Goal: Task Accomplishment & Management: Use online tool/utility

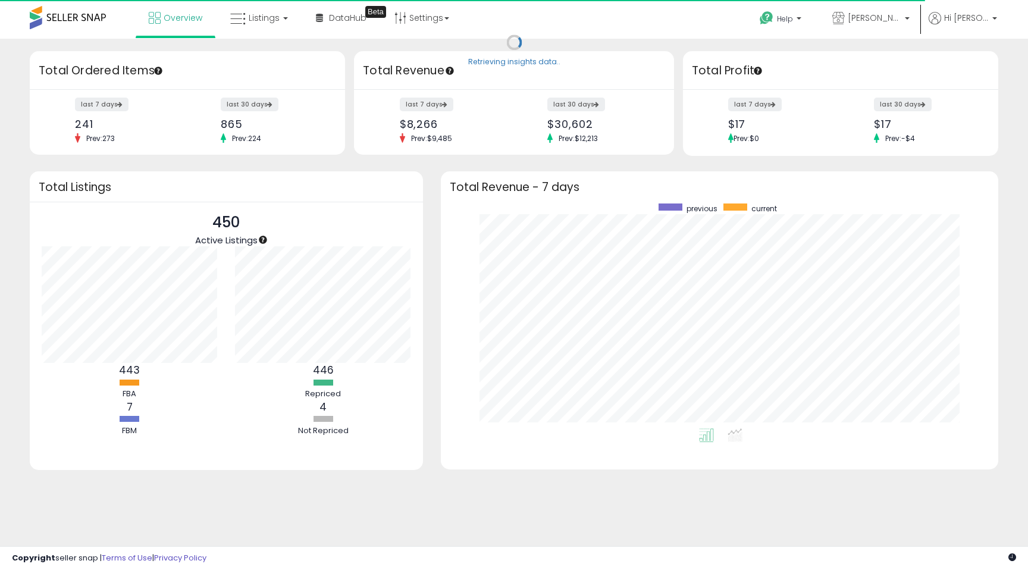
scroll to position [225, 534]
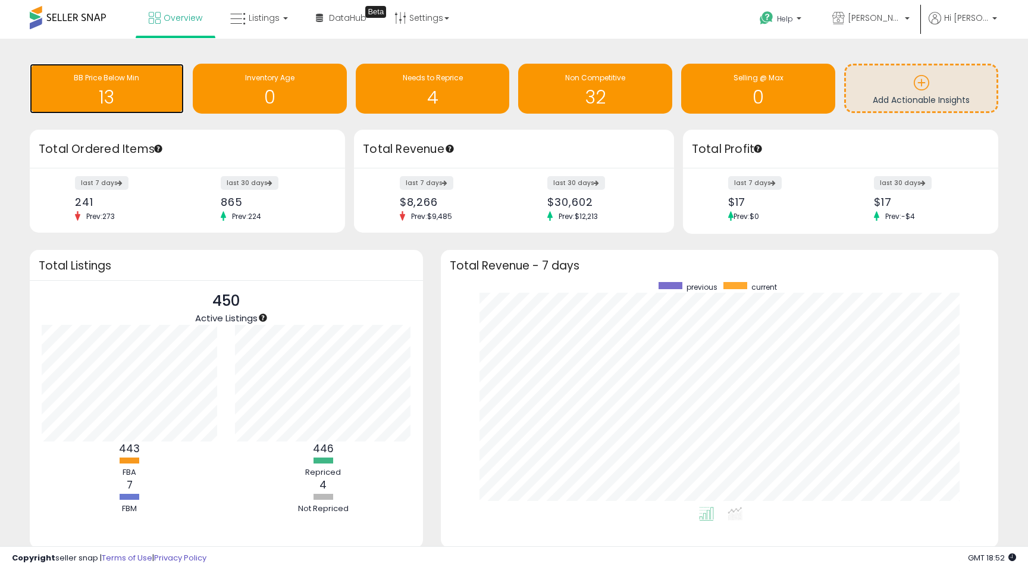
click at [117, 104] on h1 "13" at bounding box center [107, 97] width 142 height 20
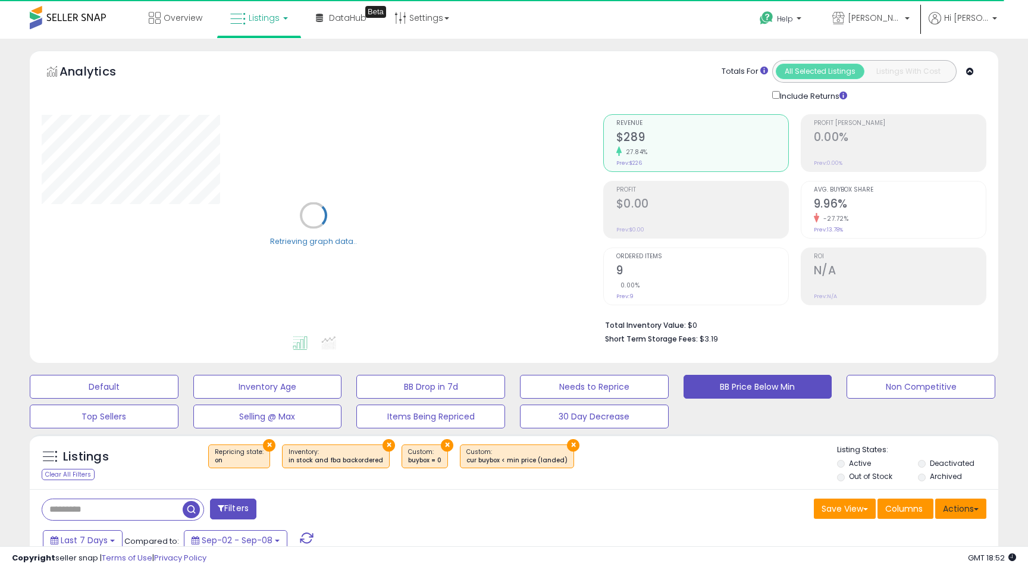
click at [975, 516] on button "Actions" at bounding box center [960, 509] width 51 height 20
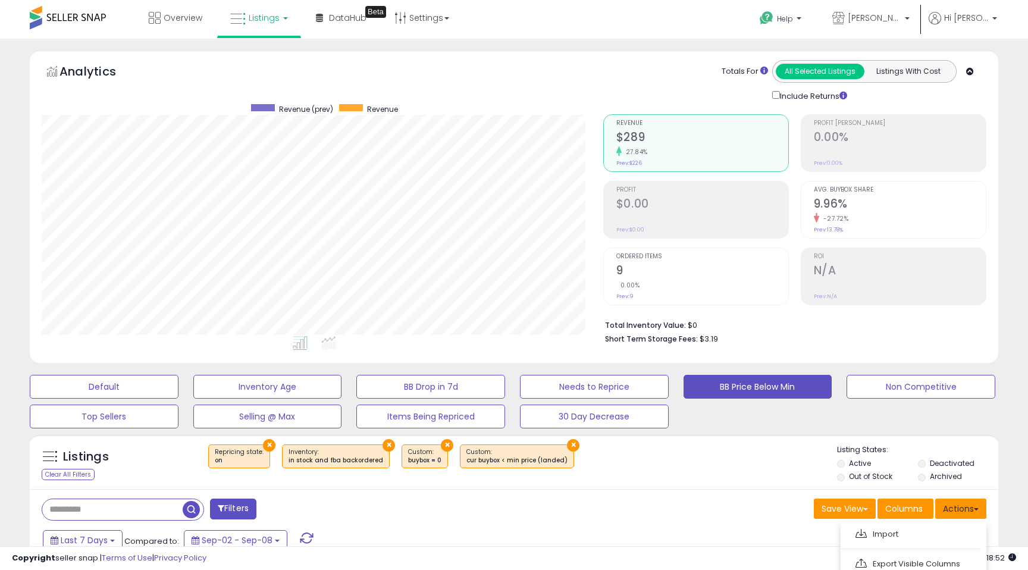
scroll to position [244, 561]
click at [934, 564] on link "Export Visible Columns" at bounding box center [912, 564] width 130 height 18
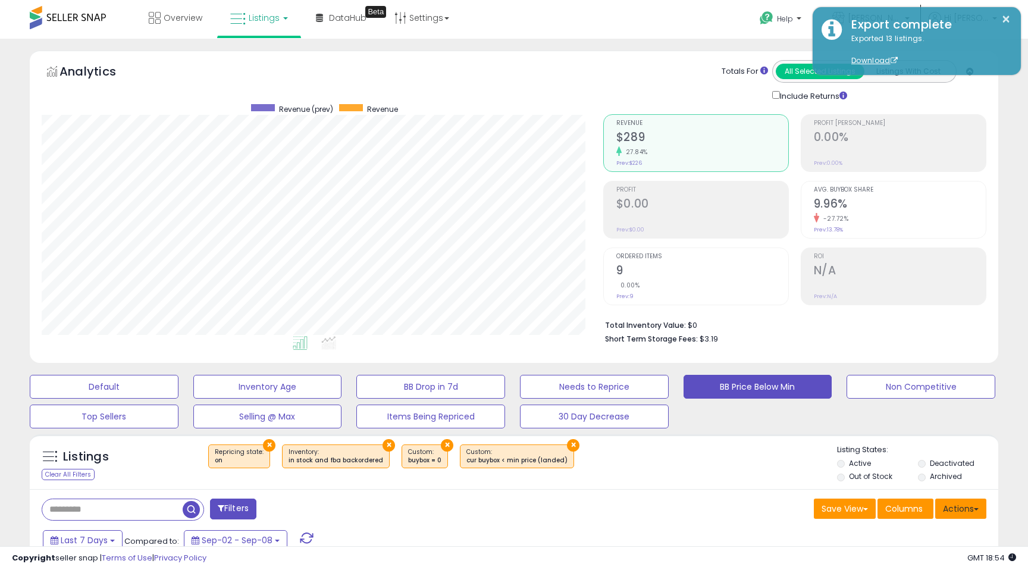
click at [976, 511] on button "Actions" at bounding box center [960, 509] width 51 height 20
click at [937, 533] on link "Import" at bounding box center [912, 534] width 130 height 18
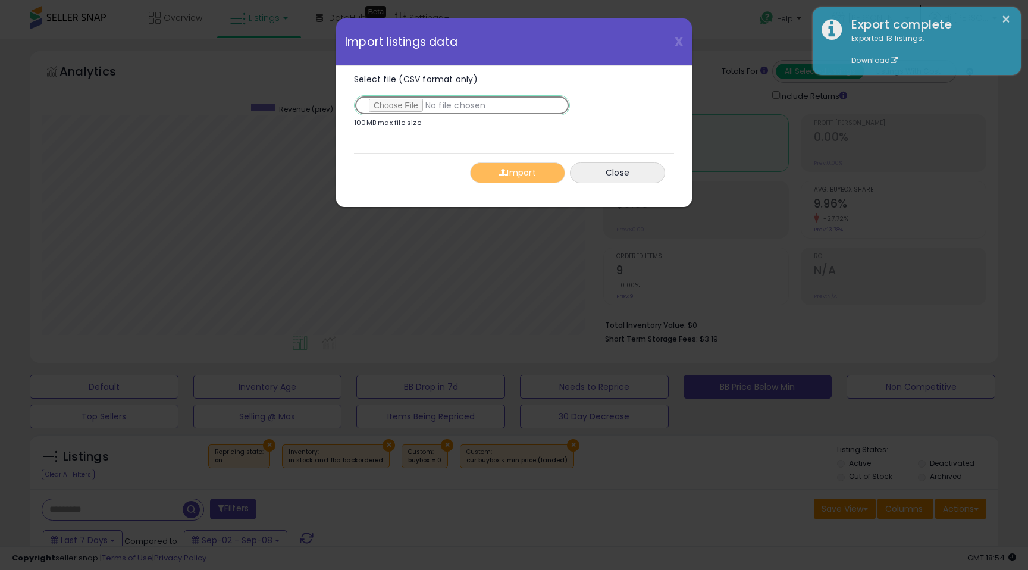
click at [408, 103] on input "Select file (CSV format only)" at bounding box center [462, 105] width 216 height 20
type input "**********"
click at [507, 181] on button "Import" at bounding box center [517, 172] width 95 height 21
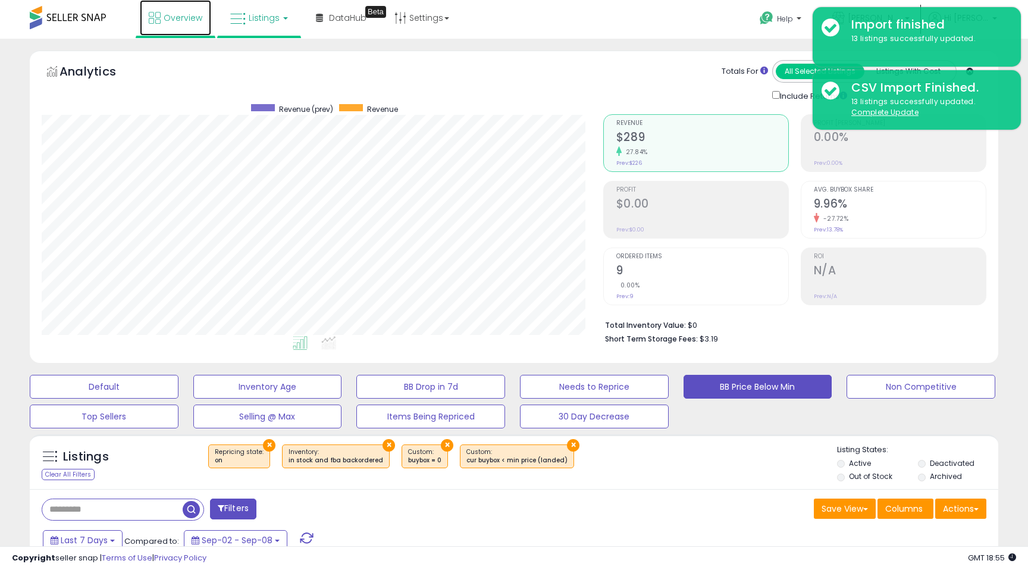
click at [171, 12] on span "Overview" at bounding box center [183, 18] width 39 height 12
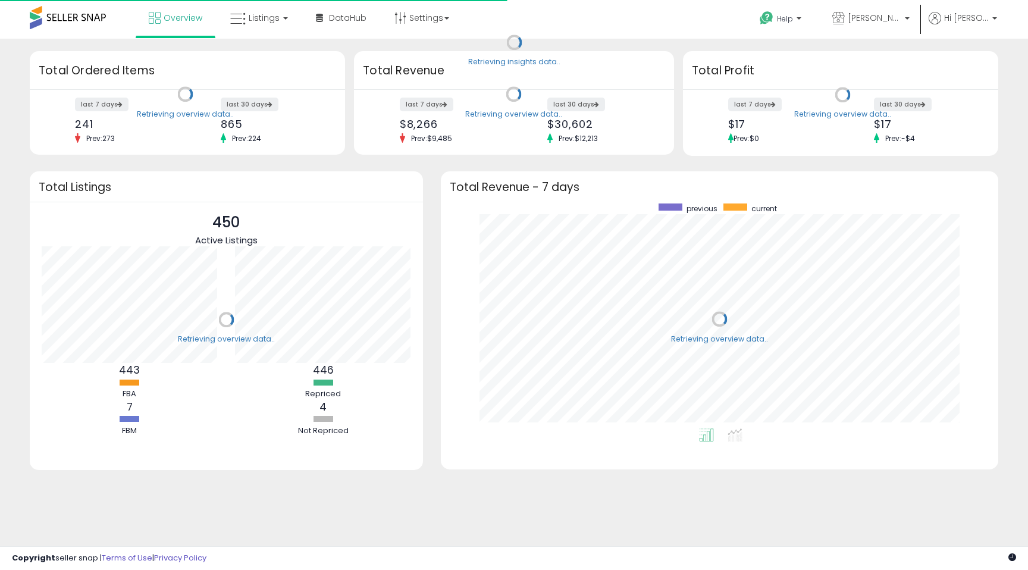
scroll to position [225, 534]
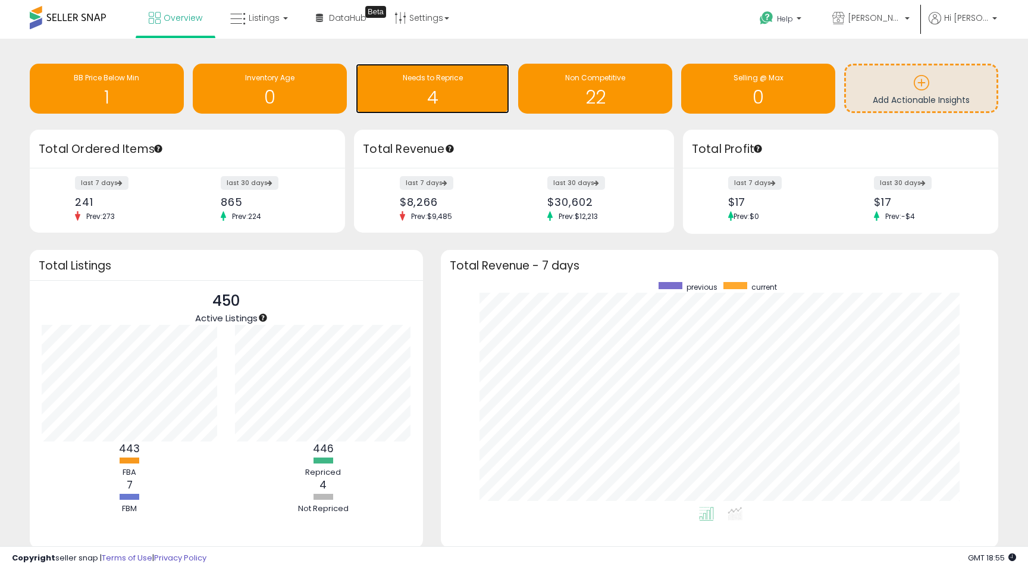
click at [427, 99] on h1 "4" at bounding box center [433, 97] width 142 height 20
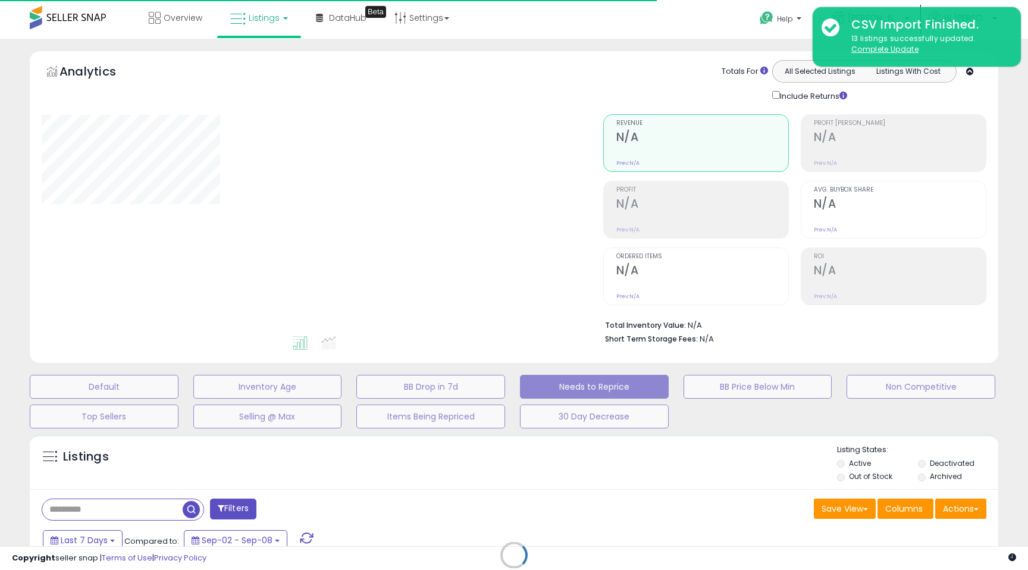
select select "**"
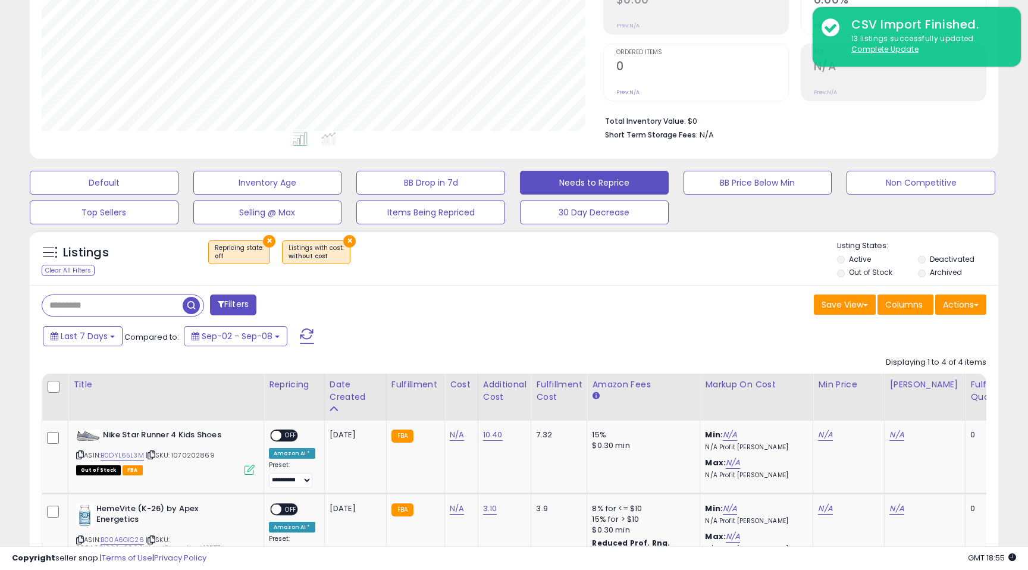
scroll to position [244, 561]
click at [972, 309] on button "Actions" at bounding box center [960, 305] width 51 height 20
click at [945, 355] on link "Export Visible Columns" at bounding box center [912, 359] width 130 height 18
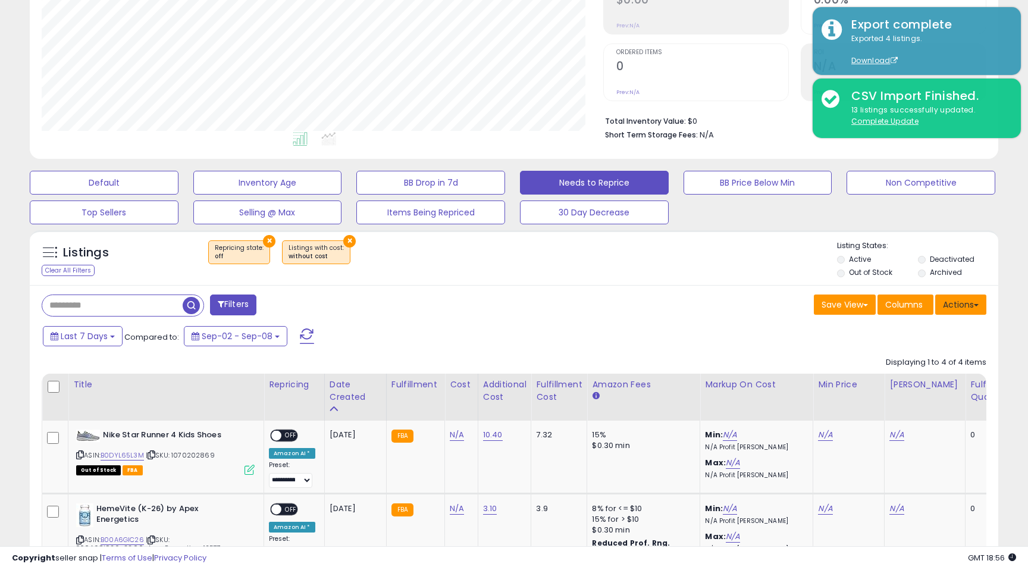
click at [975, 306] on button "Actions" at bounding box center [960, 305] width 51 height 20
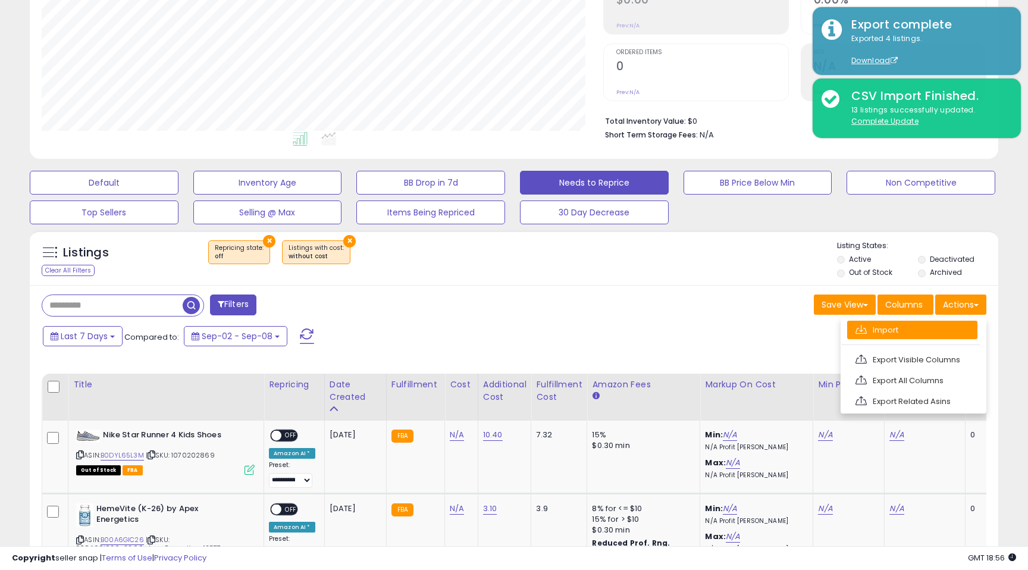
click at [933, 333] on link "Import" at bounding box center [912, 330] width 130 height 18
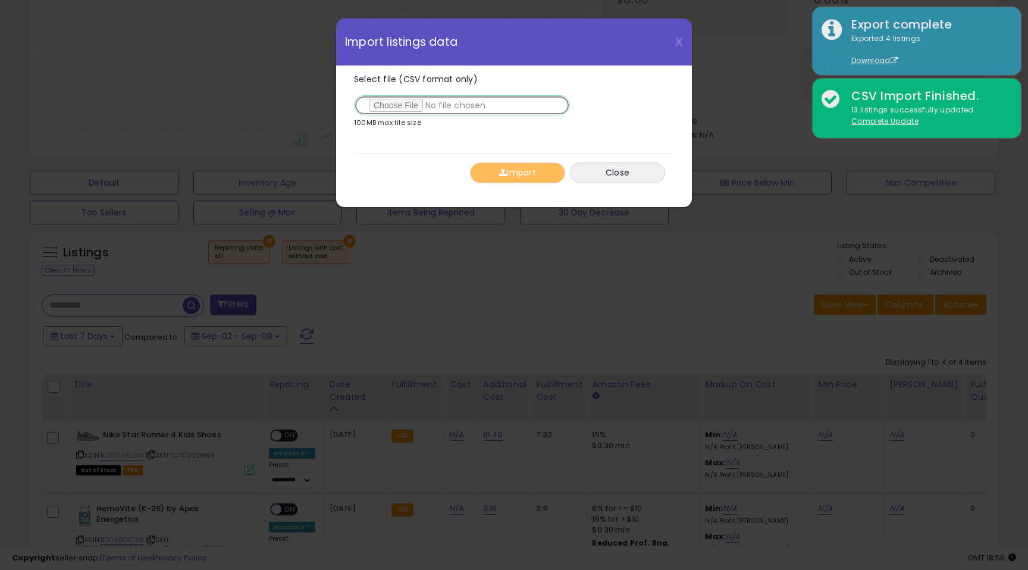
click at [387, 101] on input "Select file (CSV format only)" at bounding box center [462, 105] width 216 height 20
type input "**********"
click at [483, 165] on button "Import" at bounding box center [517, 172] width 95 height 21
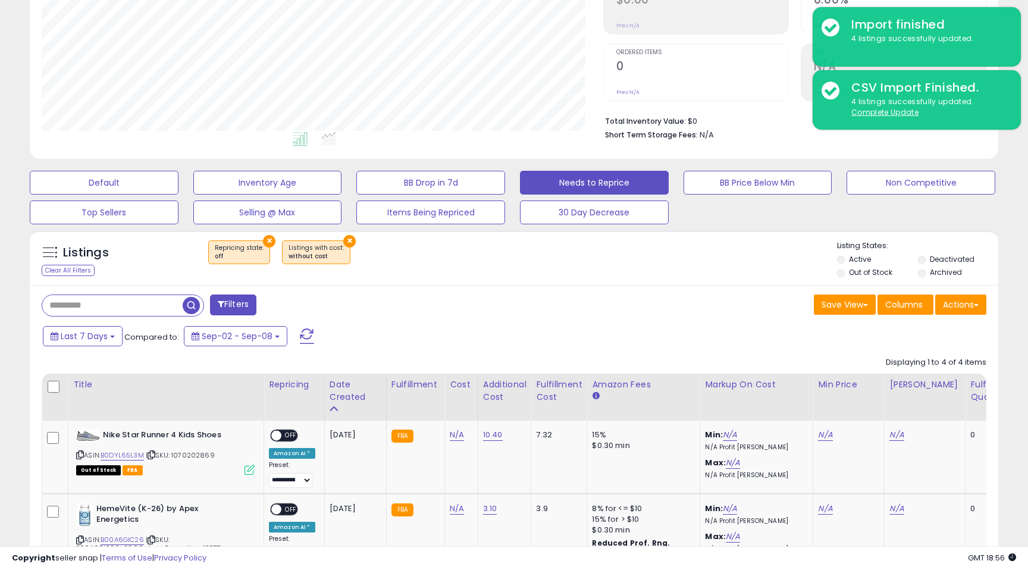
scroll to position [0, 0]
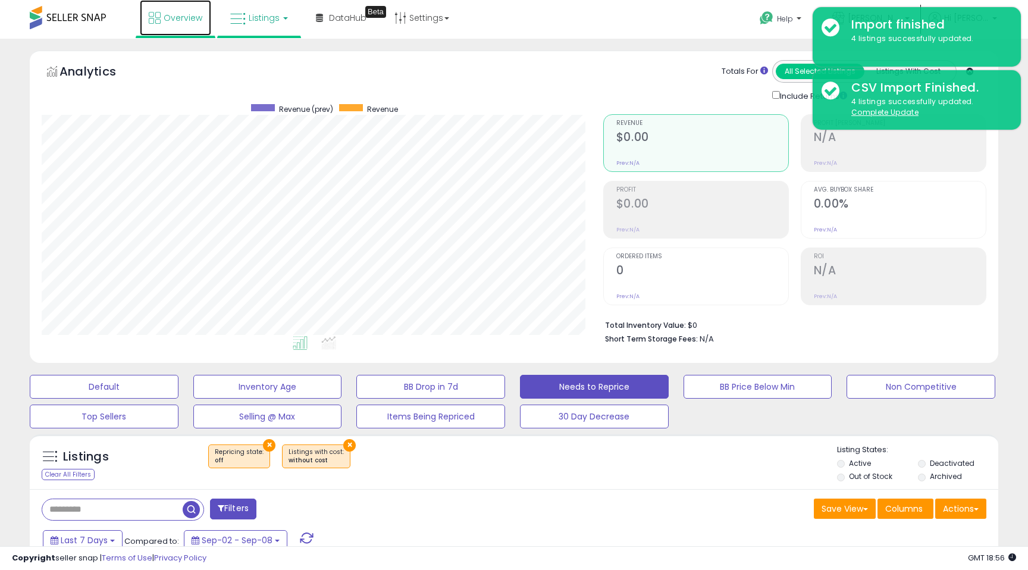
click at [177, 14] on span "Overview" at bounding box center [183, 18] width 39 height 12
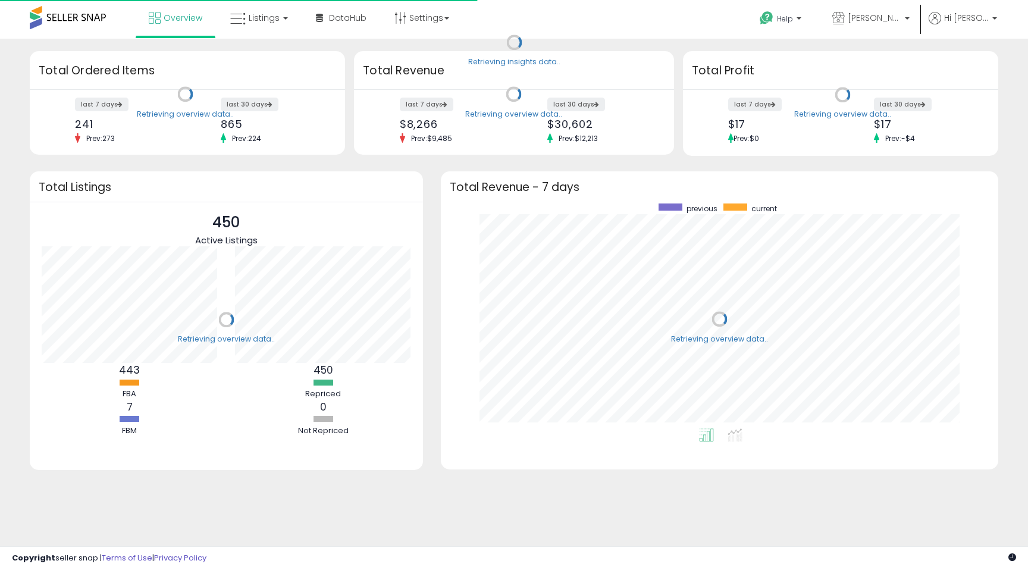
scroll to position [225, 534]
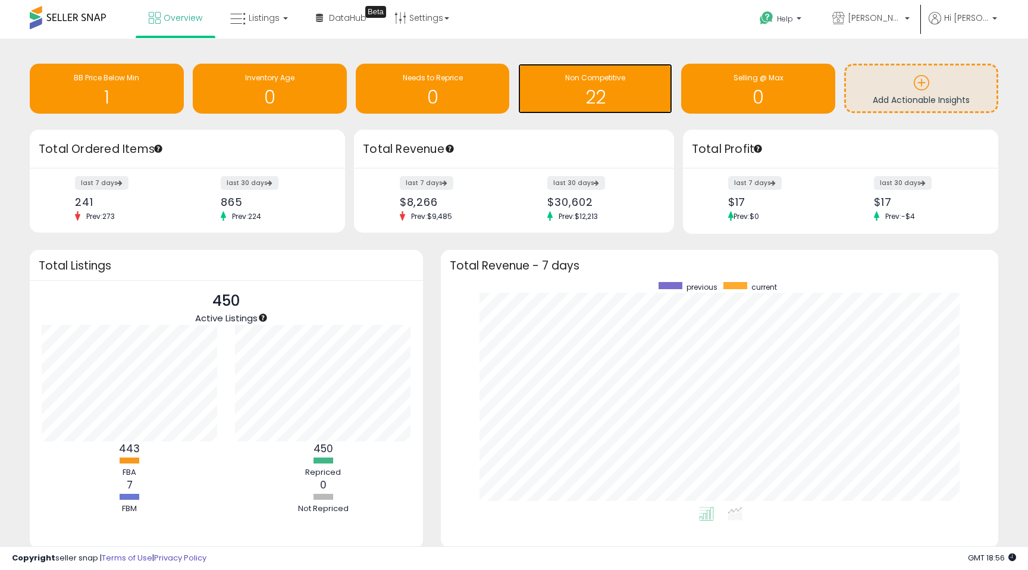
click at [591, 99] on h1 "22" at bounding box center [595, 97] width 142 height 20
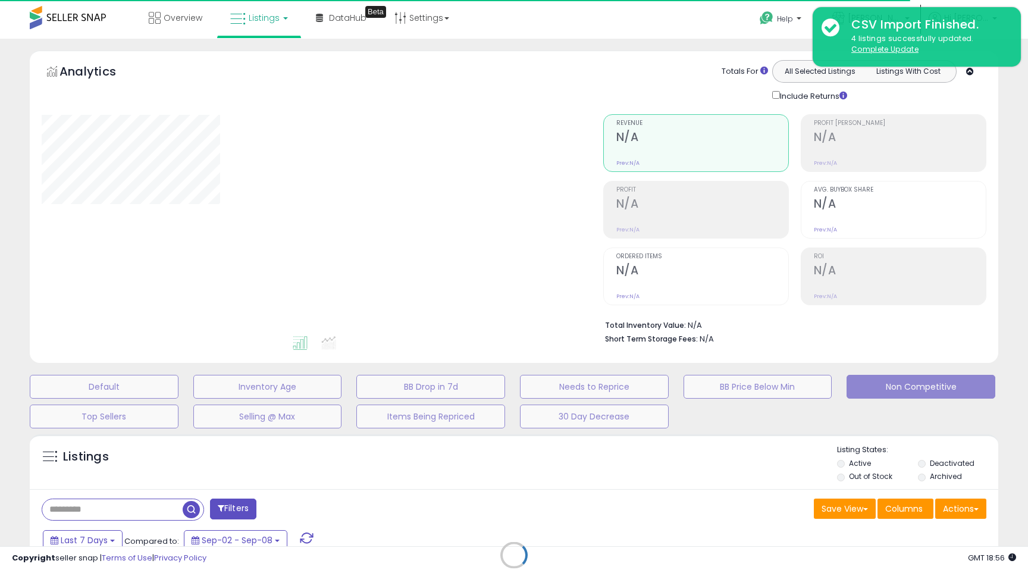
click at [966, 509] on div "Retrieving listings data.." at bounding box center [514, 563] width 987 height 271
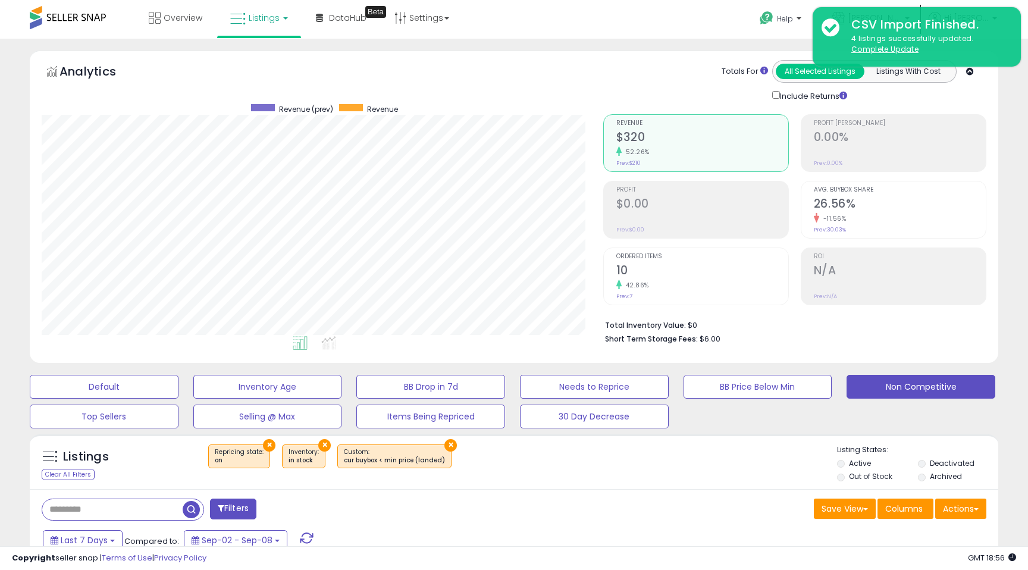
scroll to position [244, 561]
click at [968, 508] on button "Actions" at bounding box center [960, 509] width 51 height 20
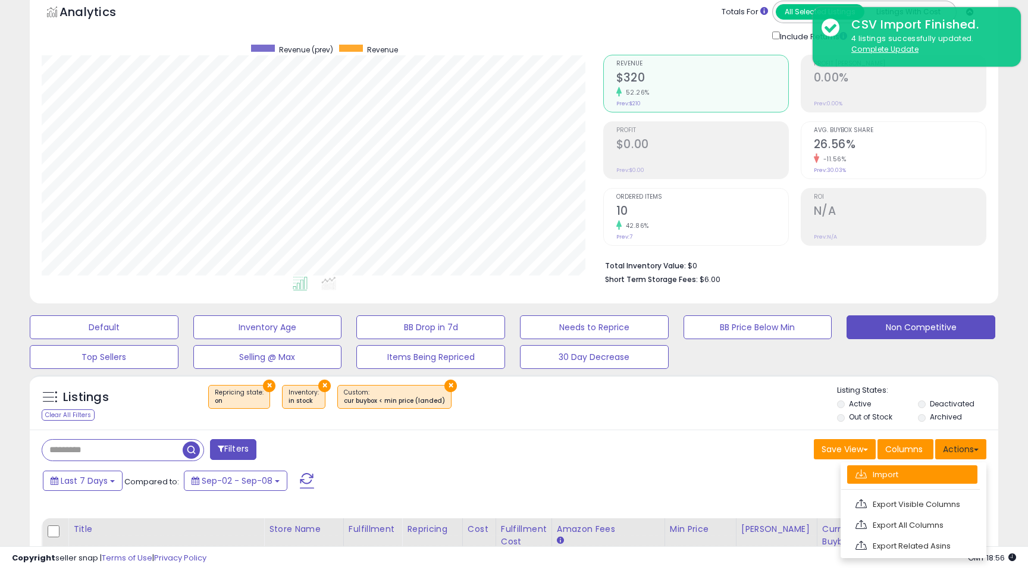
scroll to position [71, 0]
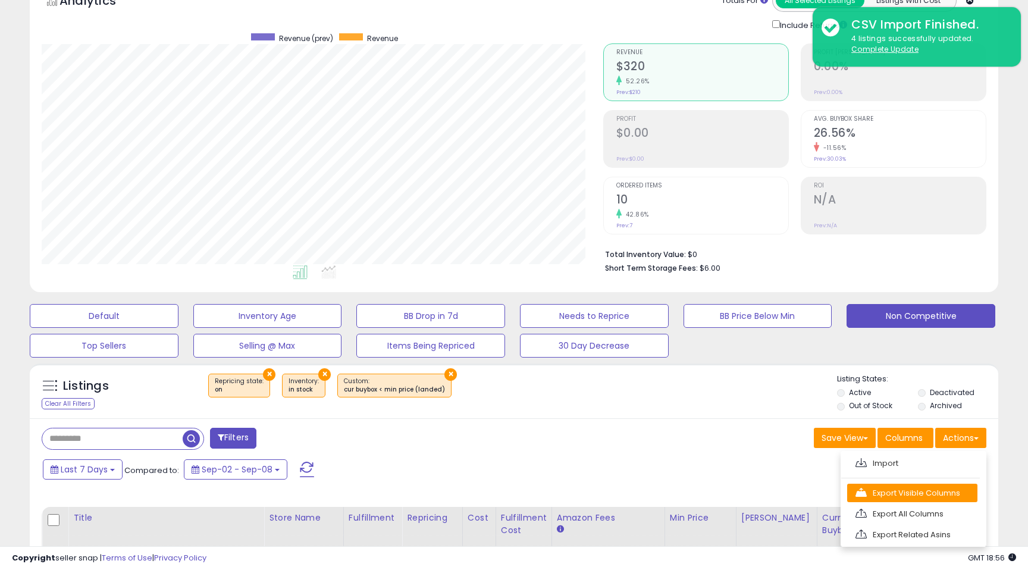
click at [930, 490] on link "Export Visible Columns" at bounding box center [912, 493] width 130 height 18
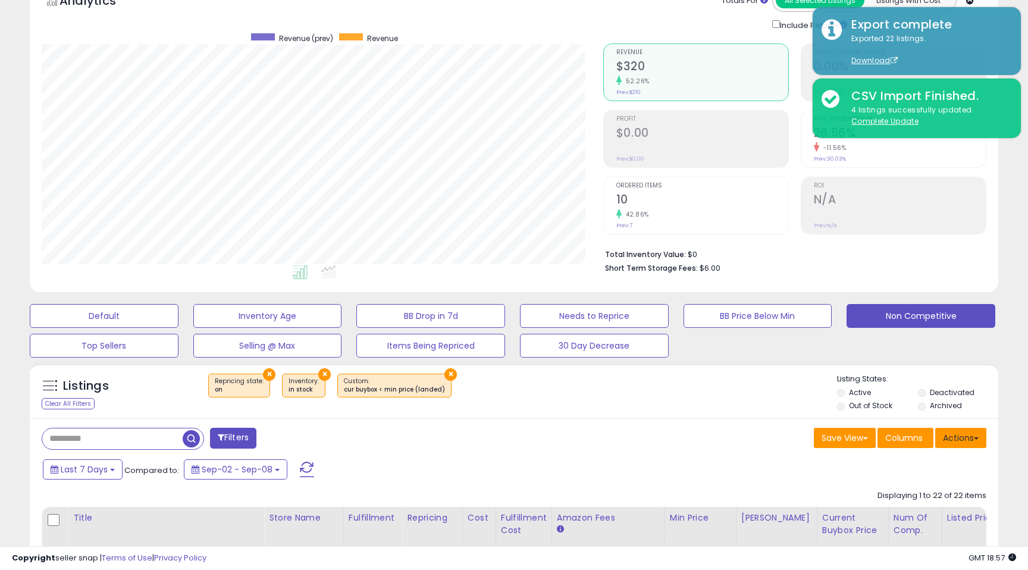
click at [965, 439] on button "Actions" at bounding box center [960, 438] width 51 height 20
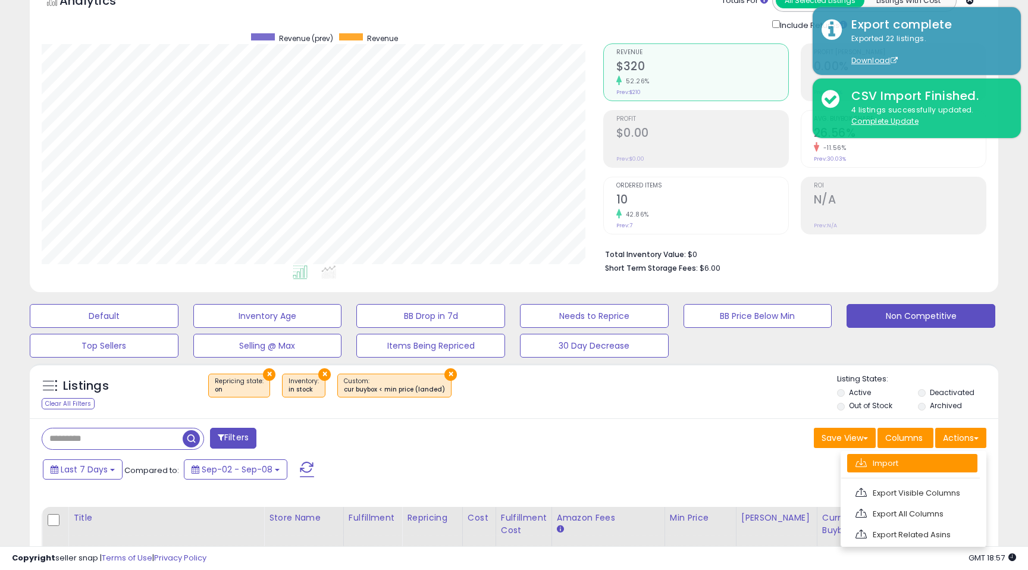
click at [935, 457] on link "Import" at bounding box center [912, 463] width 130 height 18
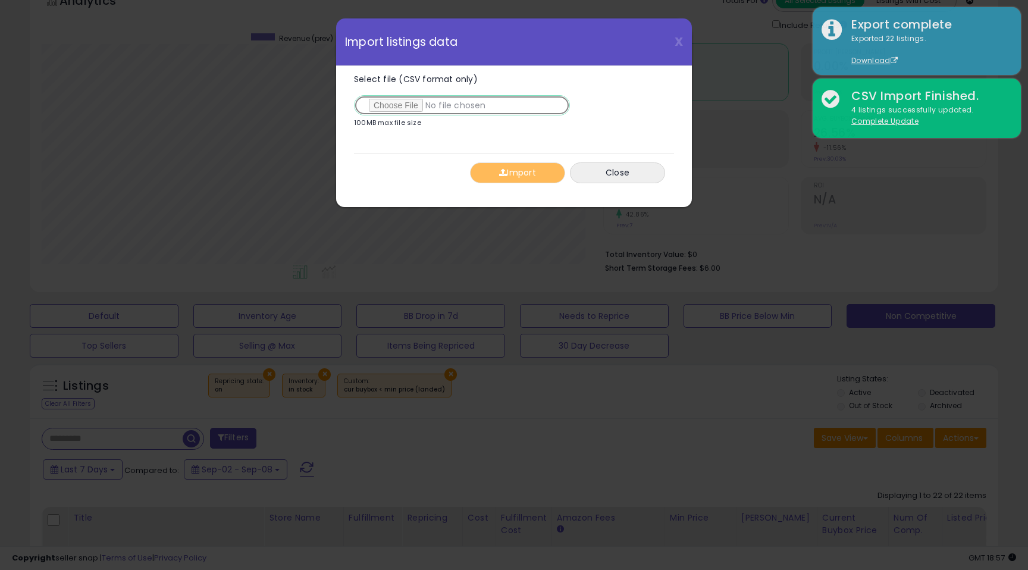
click at [381, 107] on input "Select file (CSV format only)" at bounding box center [462, 105] width 216 height 20
type input "**********"
click at [520, 179] on button "Import" at bounding box center [517, 172] width 95 height 21
